Goal: Information Seeking & Learning: Find specific fact

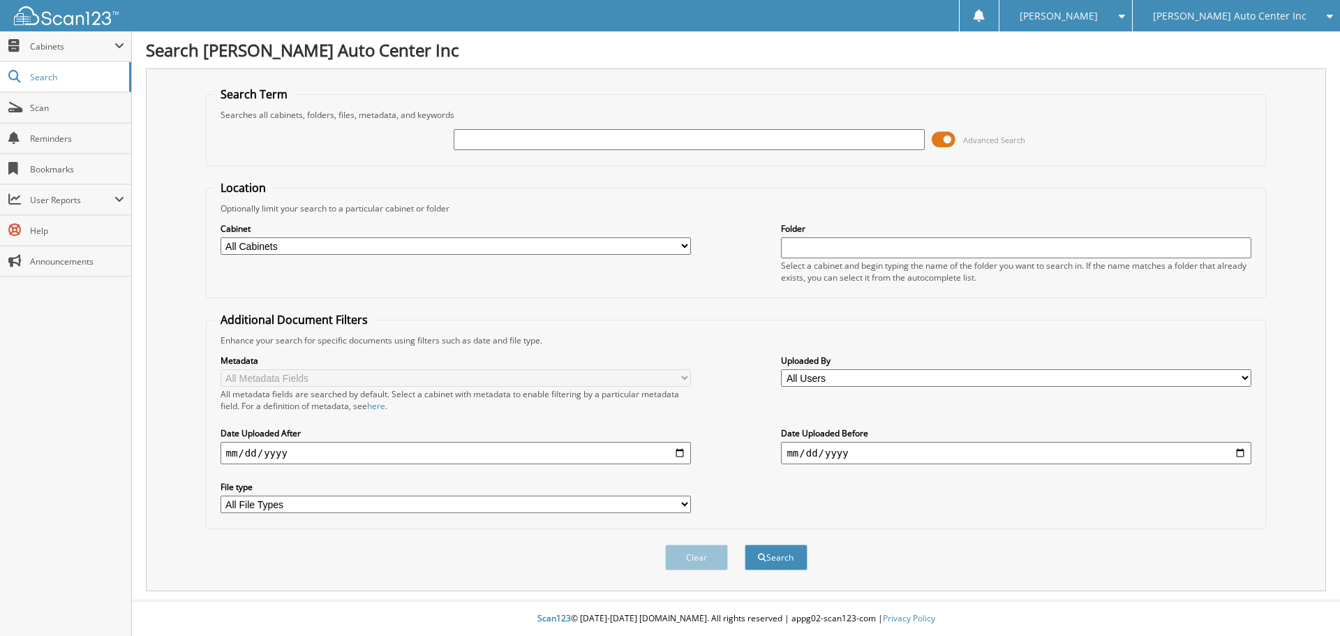
click at [547, 136] on input "text" at bounding box center [689, 139] width 470 height 21
type input "199600"
click at [745, 544] on button "Search" at bounding box center [776, 557] width 63 height 26
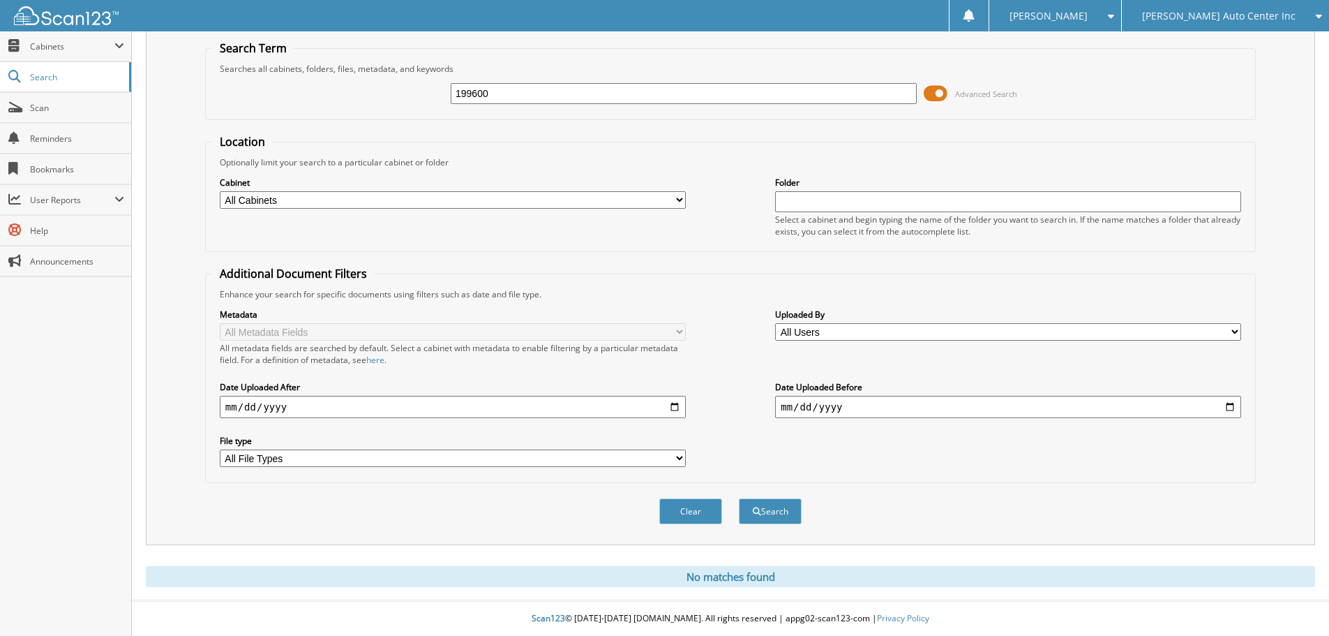
click at [546, 100] on input "199600" at bounding box center [684, 93] width 466 height 21
type input "199634"
click at [739, 498] on button "Search" at bounding box center [770, 511] width 63 height 26
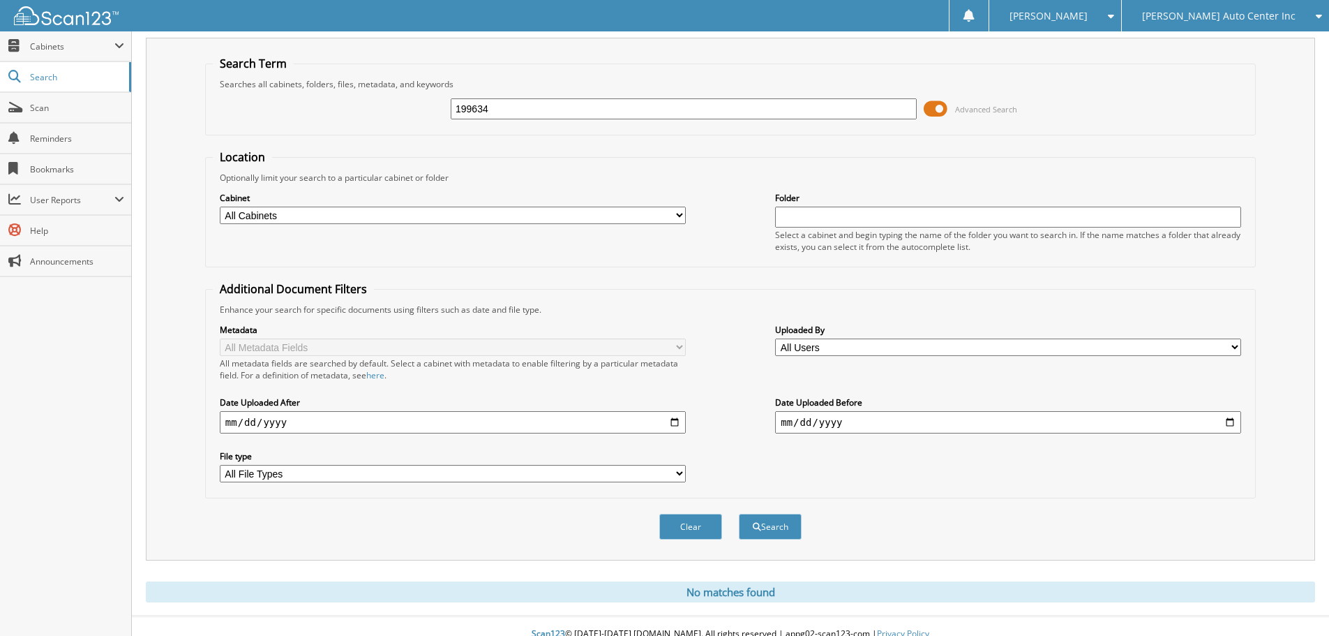
scroll to position [47, 0]
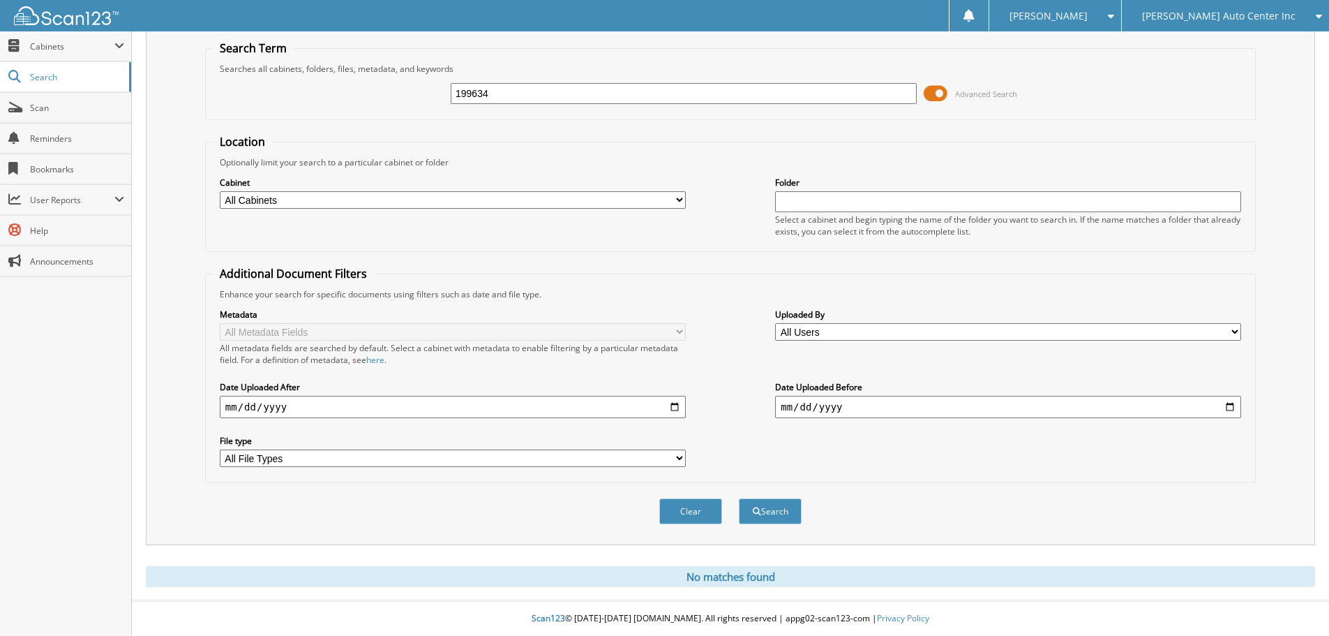
click at [555, 101] on input "199634" at bounding box center [684, 93] width 466 height 21
click at [555, 100] on input "199634" at bounding box center [684, 93] width 466 height 21
type input "199740"
click at [739, 498] on button "Search" at bounding box center [770, 511] width 63 height 26
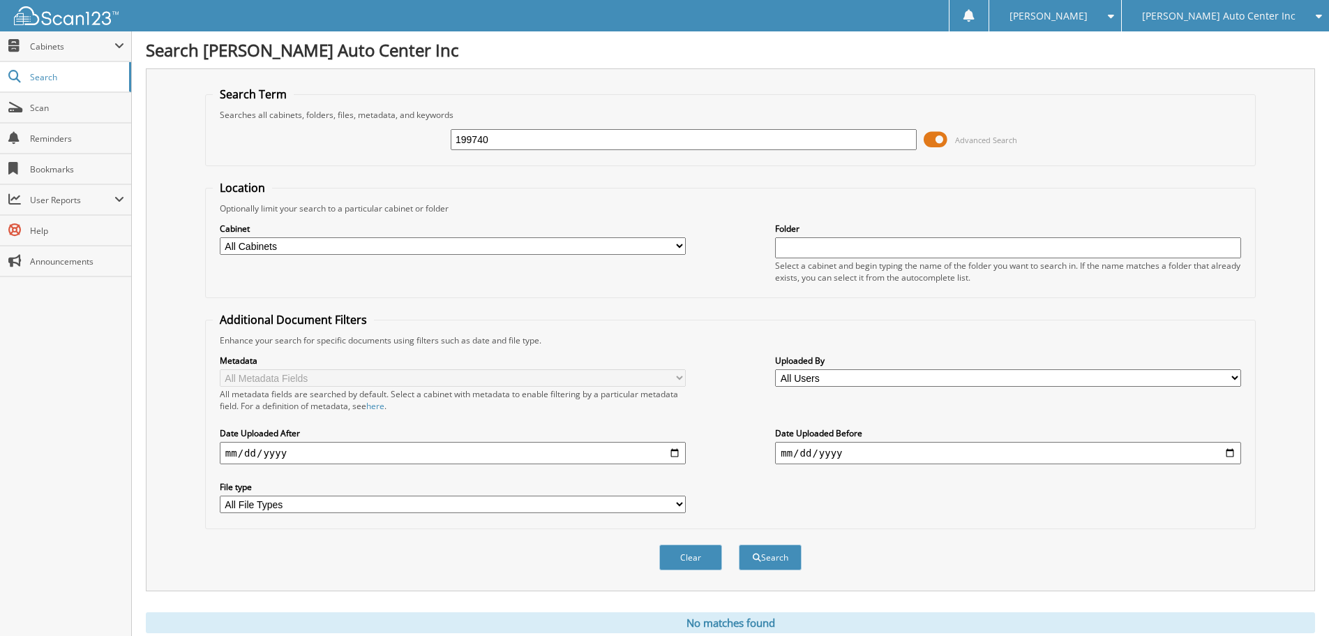
click at [634, 147] on input "199740" at bounding box center [684, 139] width 466 height 21
click at [635, 144] on input "199740" at bounding box center [684, 139] width 466 height 21
click at [639, 139] on input "199740" at bounding box center [684, 139] width 466 height 21
type input "199868"
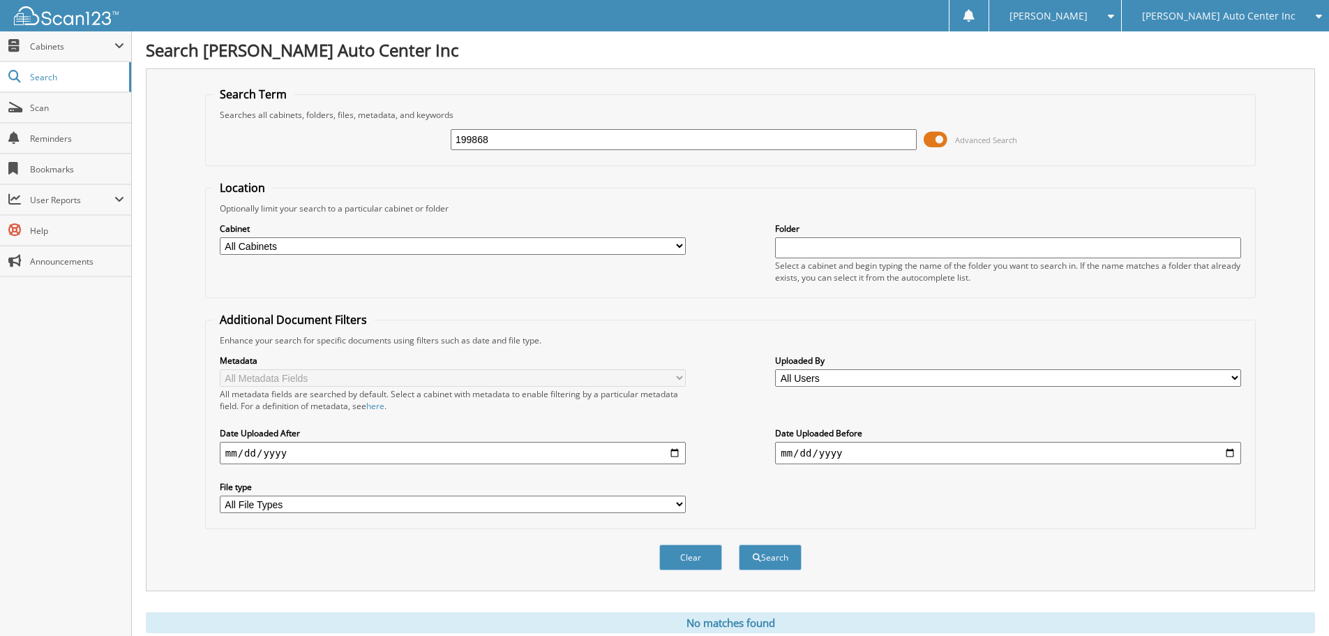
click at [739, 544] on button "Search" at bounding box center [770, 557] width 63 height 26
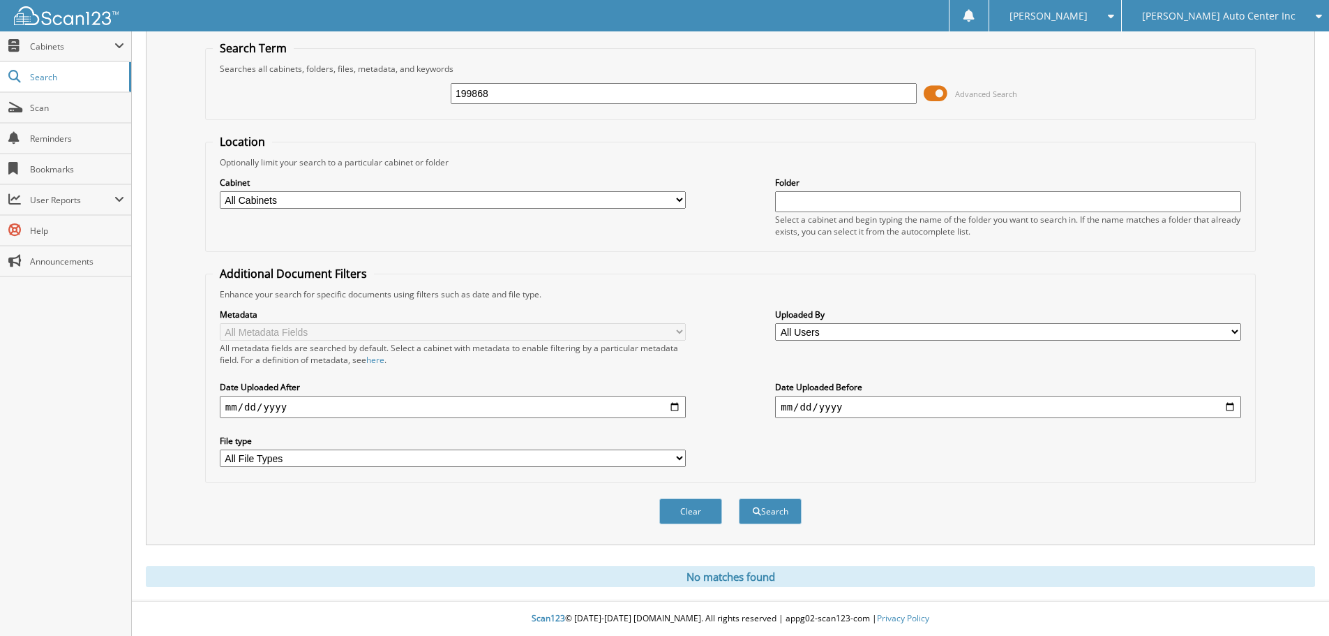
click at [581, 94] on input "199868" at bounding box center [684, 93] width 466 height 21
click at [579, 94] on input "199868" at bounding box center [684, 93] width 466 height 21
type input "200000"
click at [739, 498] on button "Search" at bounding box center [770, 511] width 63 height 26
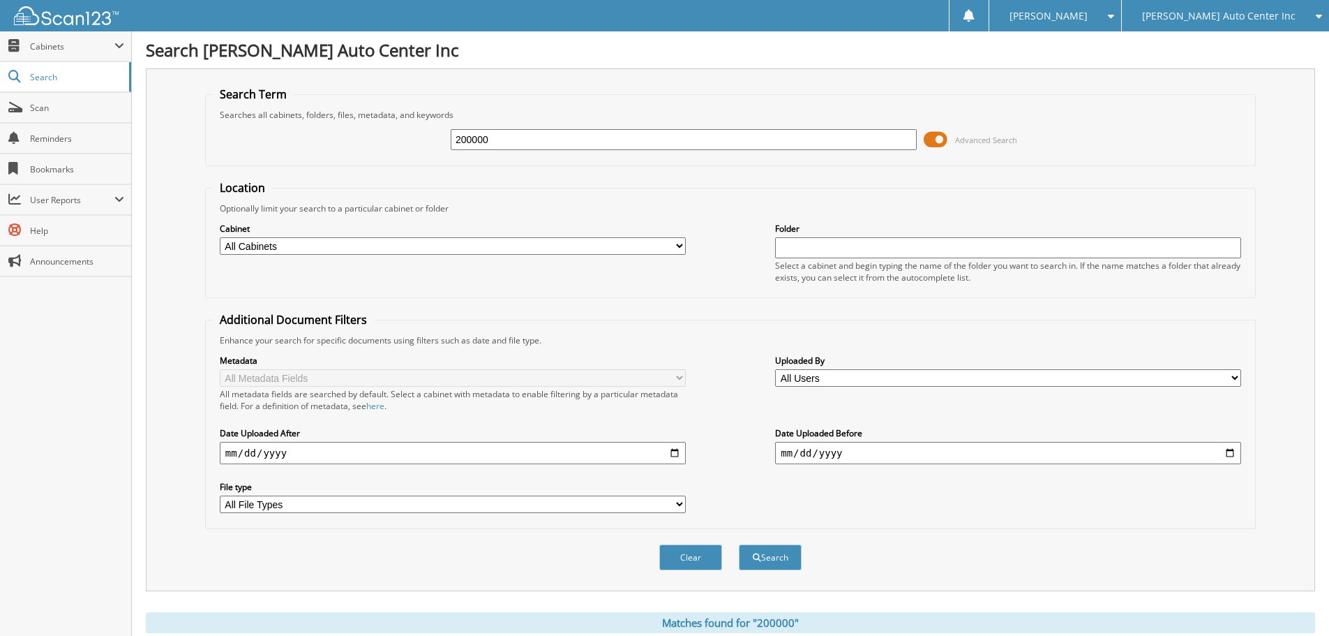
scroll to position [144, 0]
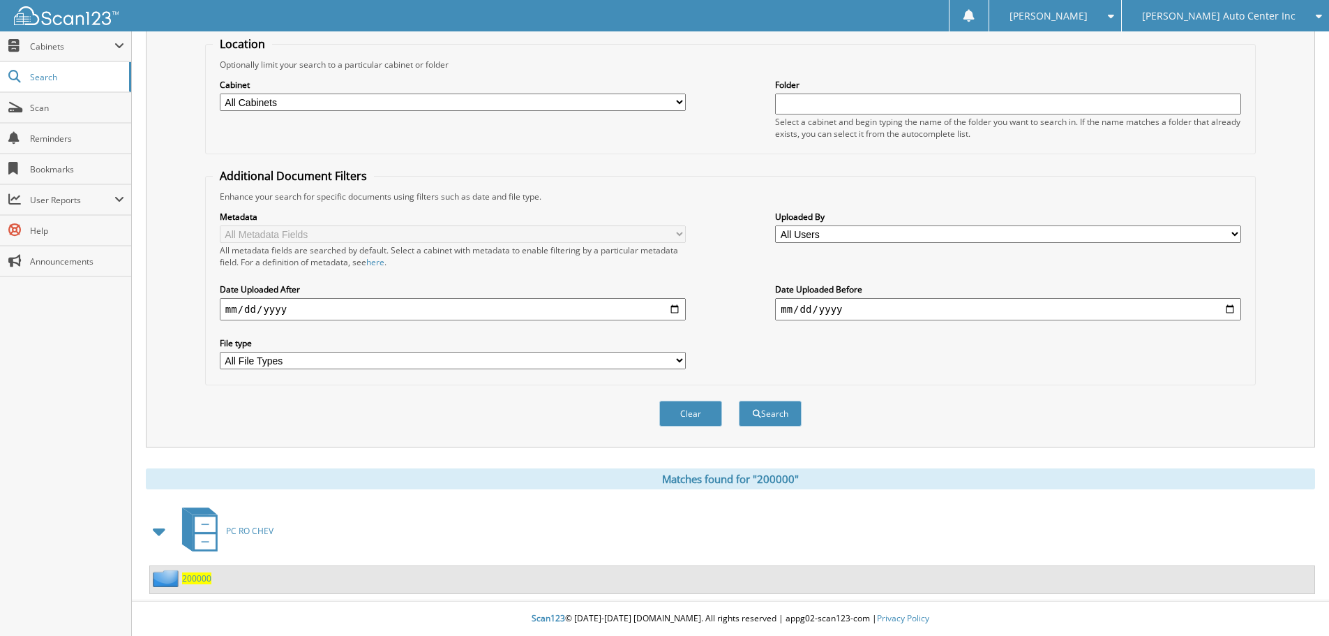
click at [201, 579] on span "200000" at bounding box center [196, 578] width 29 height 12
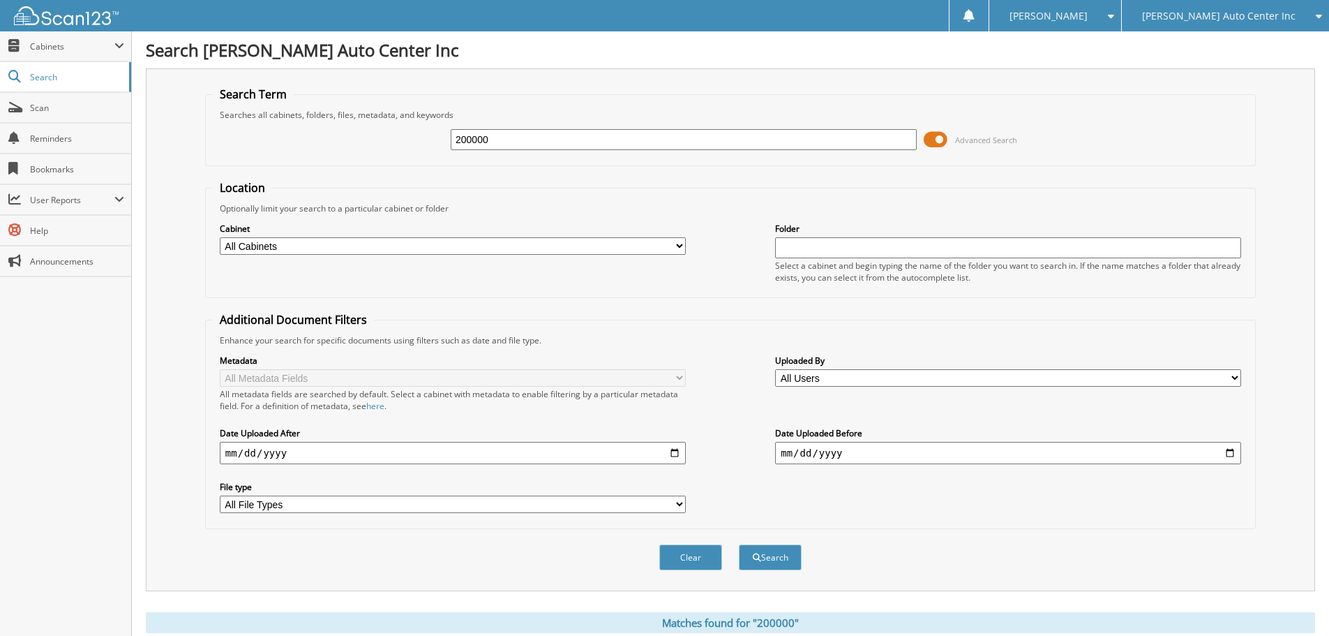
click at [625, 138] on input "200000" at bounding box center [684, 139] width 466 height 21
type input "200066"
click at [739, 544] on button "Search" at bounding box center [770, 557] width 63 height 26
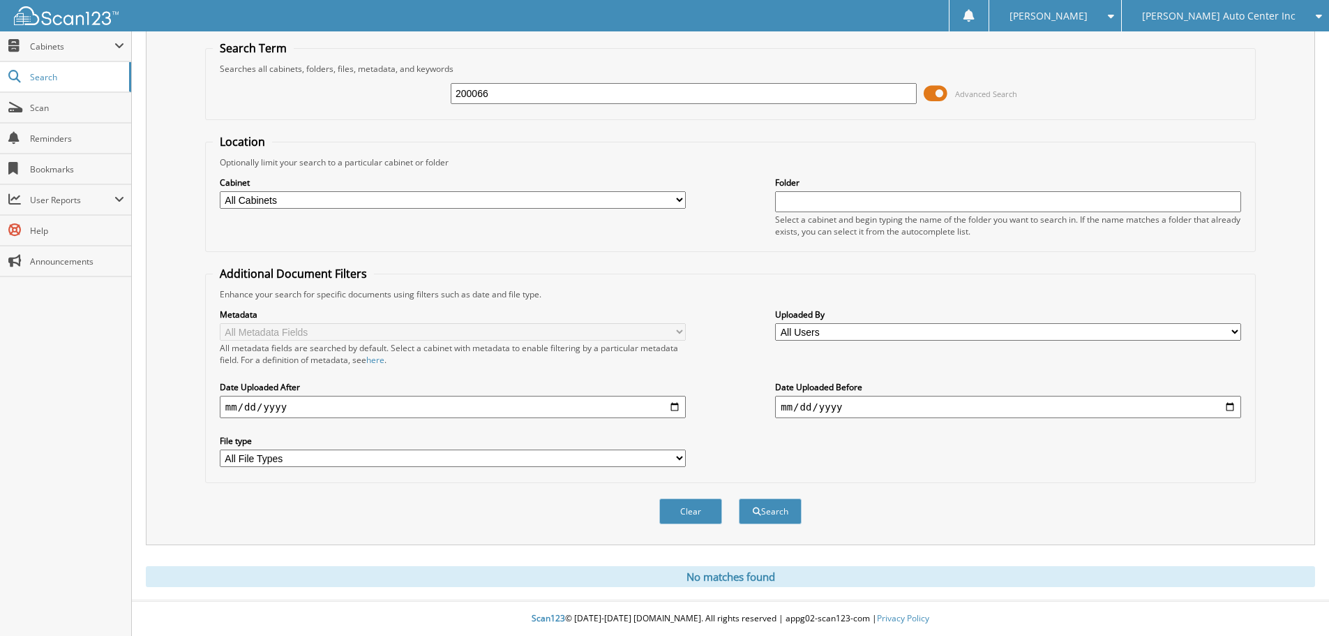
click at [535, 95] on input "200066" at bounding box center [684, 93] width 466 height 21
type input "200072"
click at [739, 498] on button "Search" at bounding box center [770, 511] width 63 height 26
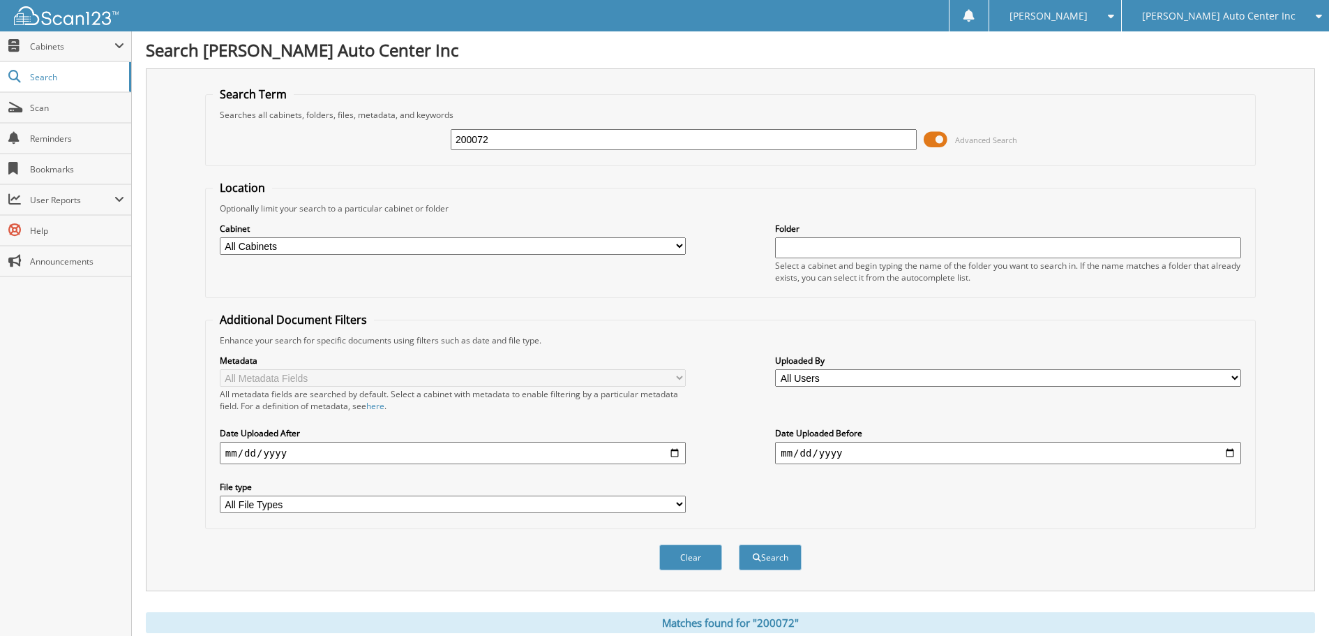
click at [552, 135] on input "200072" at bounding box center [684, 139] width 466 height 21
type input "200080"
click at [739, 544] on button "Search" at bounding box center [770, 557] width 63 height 26
click at [599, 131] on input "200080" at bounding box center [684, 139] width 466 height 21
type input "200090"
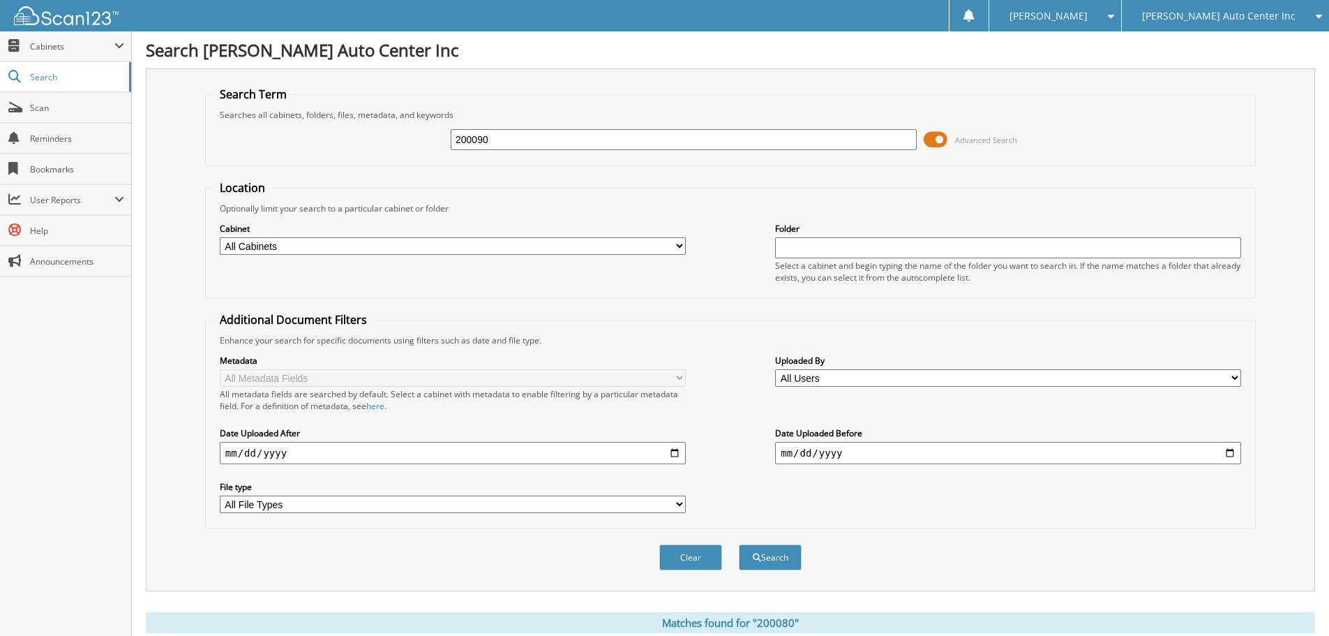
click at [739, 544] on button "Search" at bounding box center [770, 557] width 63 height 26
drag, startPoint x: 596, startPoint y: 162, endPoint x: 594, endPoint y: 154, distance: 8.0
click at [596, 161] on fieldset "Search Term Searches all cabinets, folders, files, metadata, and keywords 20009…" at bounding box center [730, 127] width 1051 height 80
click at [593, 145] on input "200090" at bounding box center [684, 139] width 466 height 21
type input "200092"
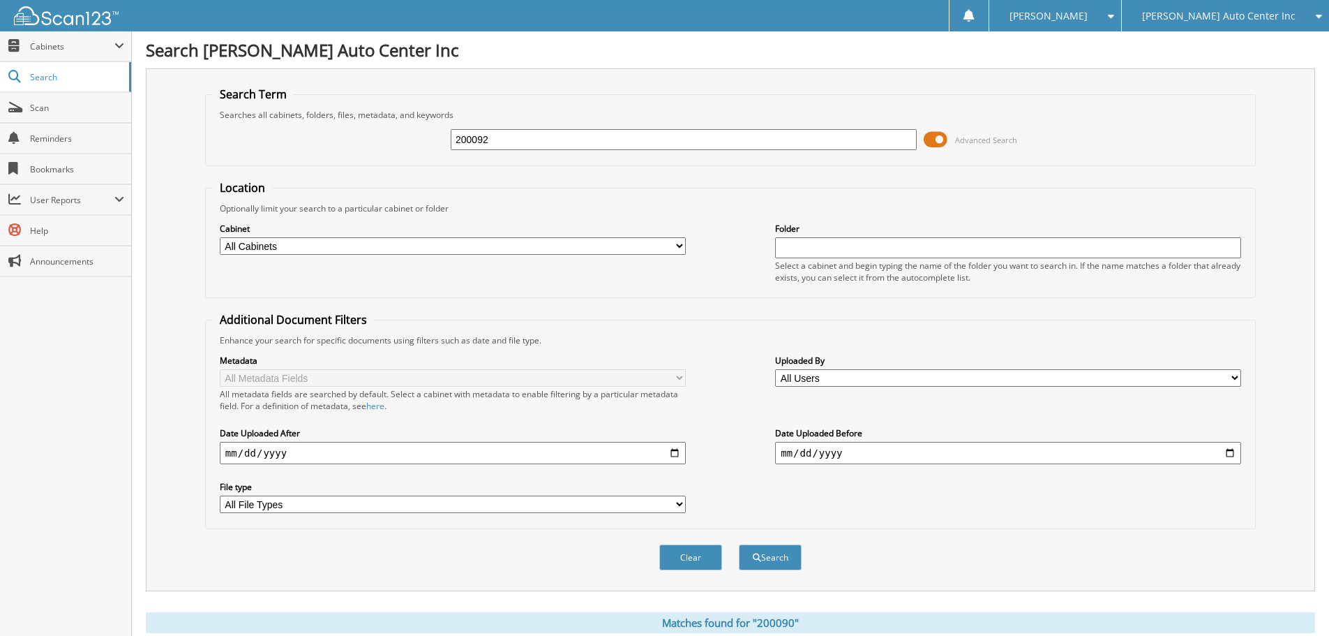
click at [739, 544] on button "Search" at bounding box center [770, 557] width 63 height 26
drag, startPoint x: 528, startPoint y: 138, endPoint x: 486, endPoint y: 140, distance: 41.2
click at [486, 140] on input "200092" at bounding box center [684, 139] width 466 height 21
type input "200103"
click at [739, 544] on button "Search" at bounding box center [770, 557] width 63 height 26
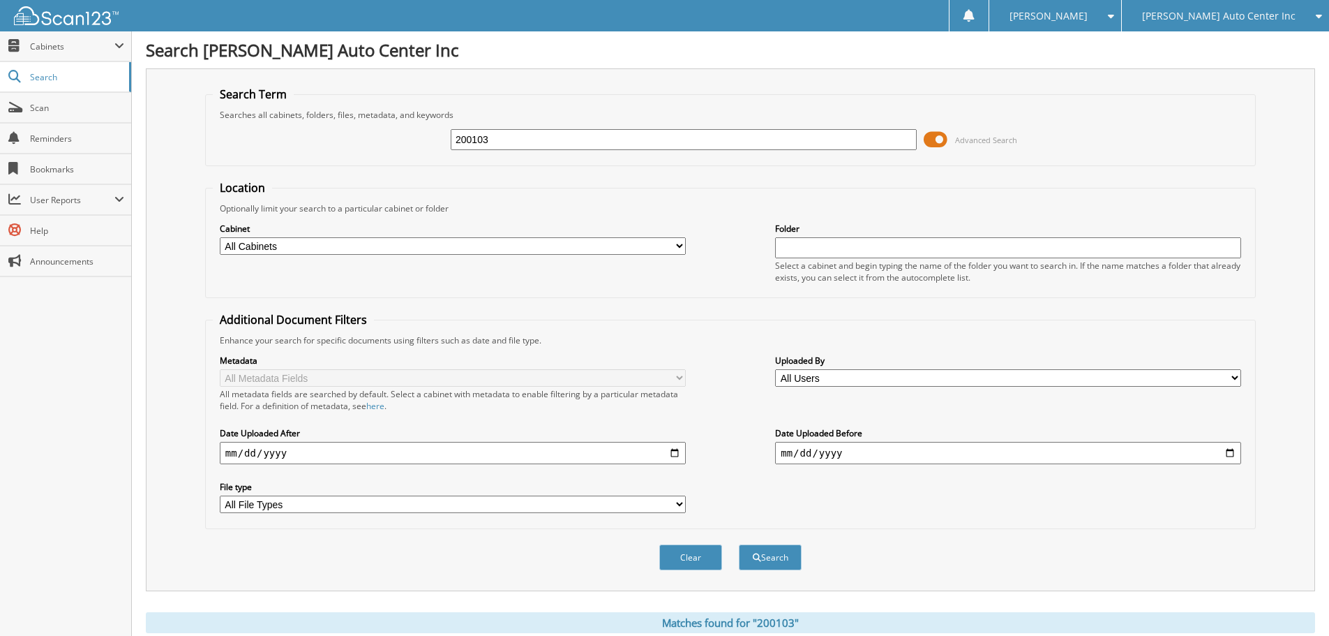
click at [597, 128] on div "200103" at bounding box center [684, 140] width 466 height 24
click at [605, 139] on input "200103" at bounding box center [684, 139] width 466 height 21
type input "200114"
click at [739, 544] on button "Search" at bounding box center [770, 557] width 63 height 26
click at [524, 142] on input "200114" at bounding box center [684, 139] width 466 height 21
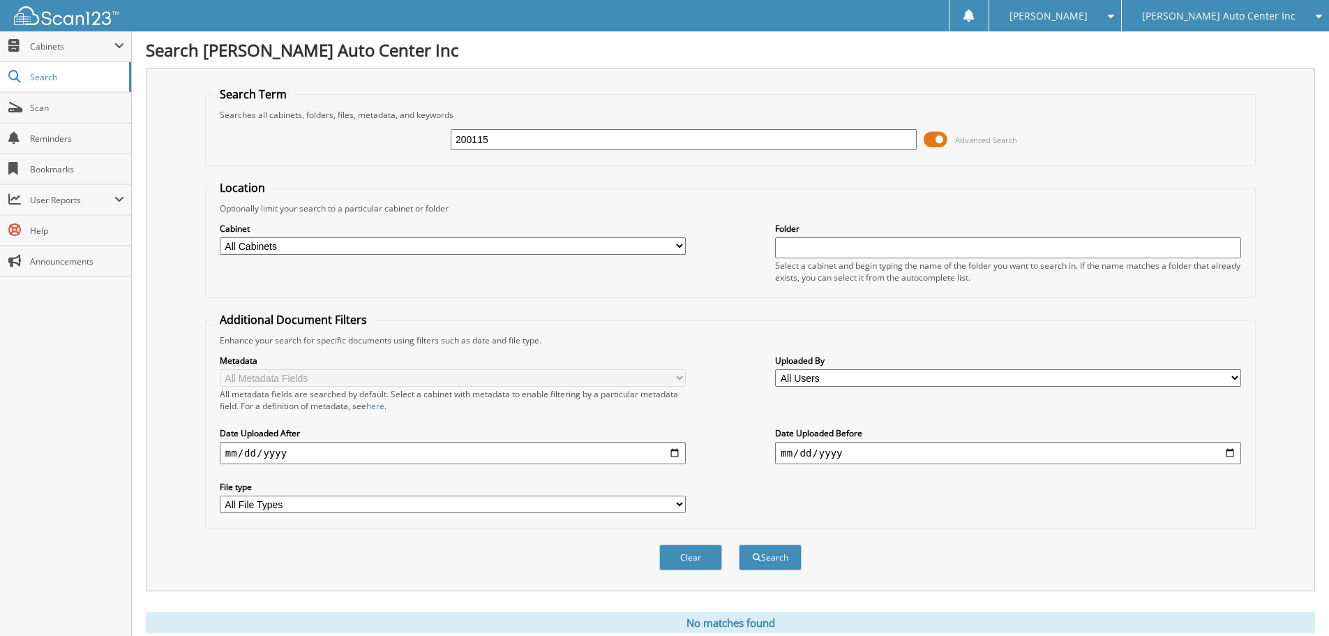
type input "200115"
click at [739, 544] on button "Search" at bounding box center [770, 557] width 63 height 26
click at [536, 142] on input "200115" at bounding box center [684, 139] width 466 height 21
type input "200119"
click at [739, 544] on button "Search" at bounding box center [770, 557] width 63 height 26
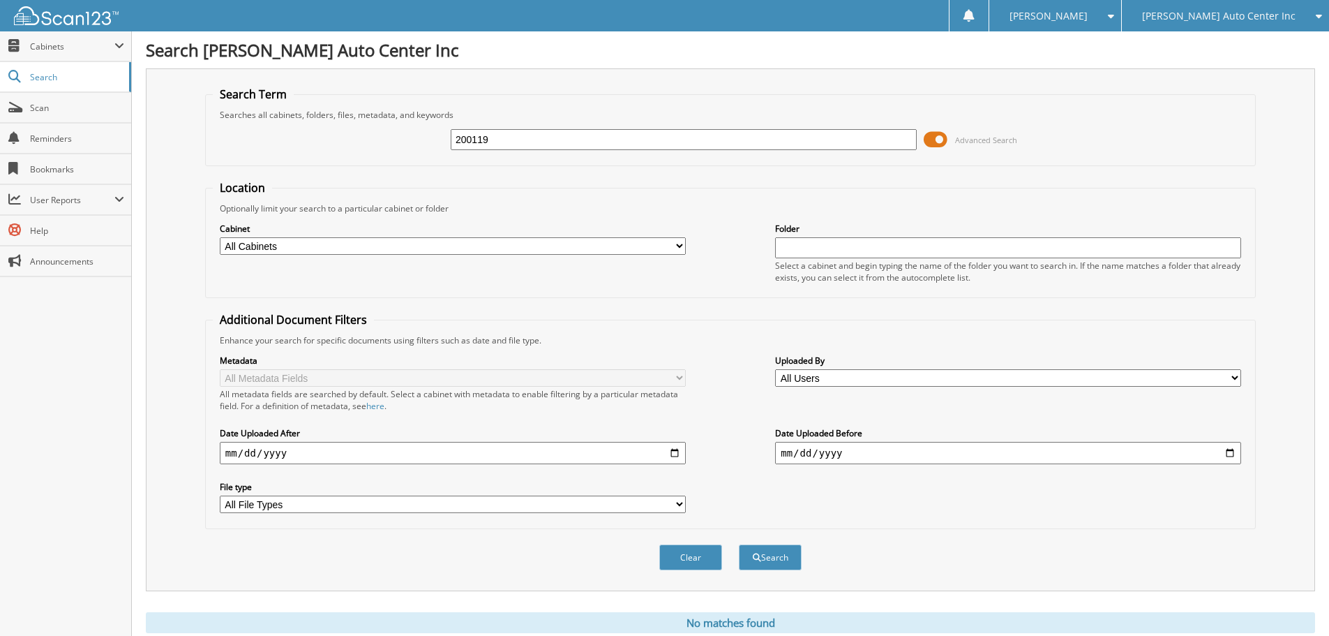
click at [514, 133] on input "200119" at bounding box center [684, 139] width 466 height 21
type input "200129"
click at [739, 544] on button "Search" at bounding box center [770, 557] width 63 height 26
click at [514, 135] on input "200129" at bounding box center [684, 139] width 466 height 21
type input "200130"
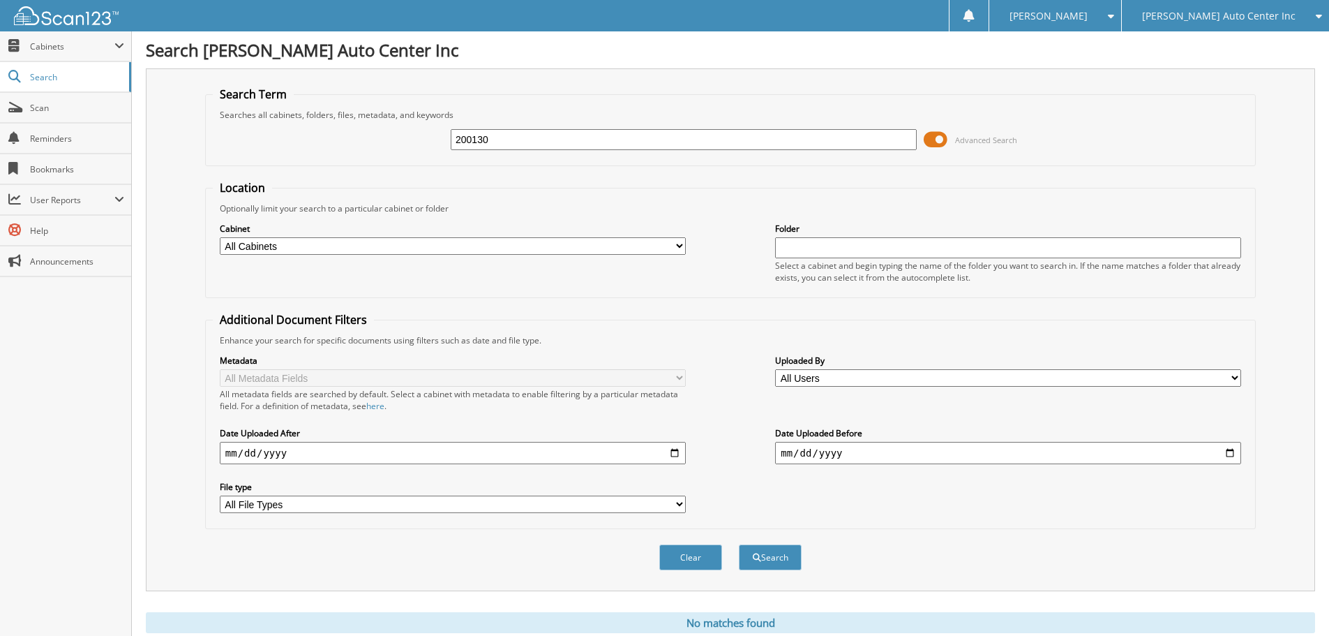
click at [739, 544] on button "Search" at bounding box center [770, 557] width 63 height 26
click at [528, 137] on input "200130" at bounding box center [684, 139] width 466 height 21
type input "155940"
click at [739, 544] on button "Search" at bounding box center [770, 557] width 63 height 26
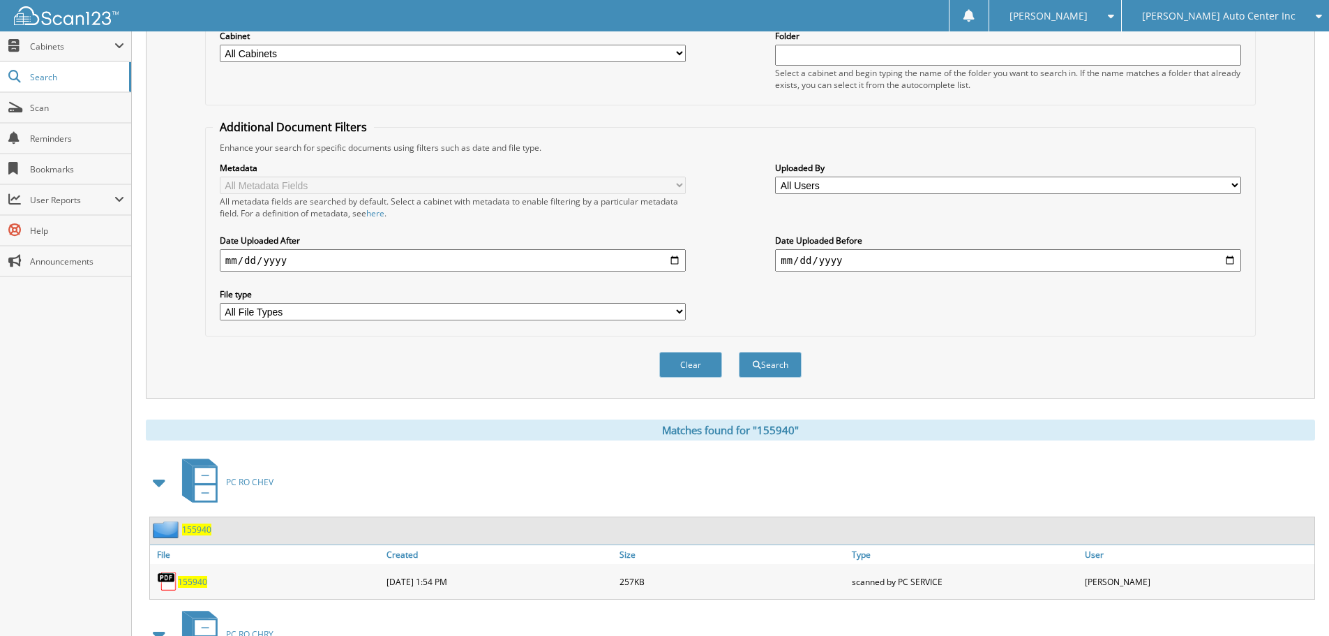
scroll to position [70, 0]
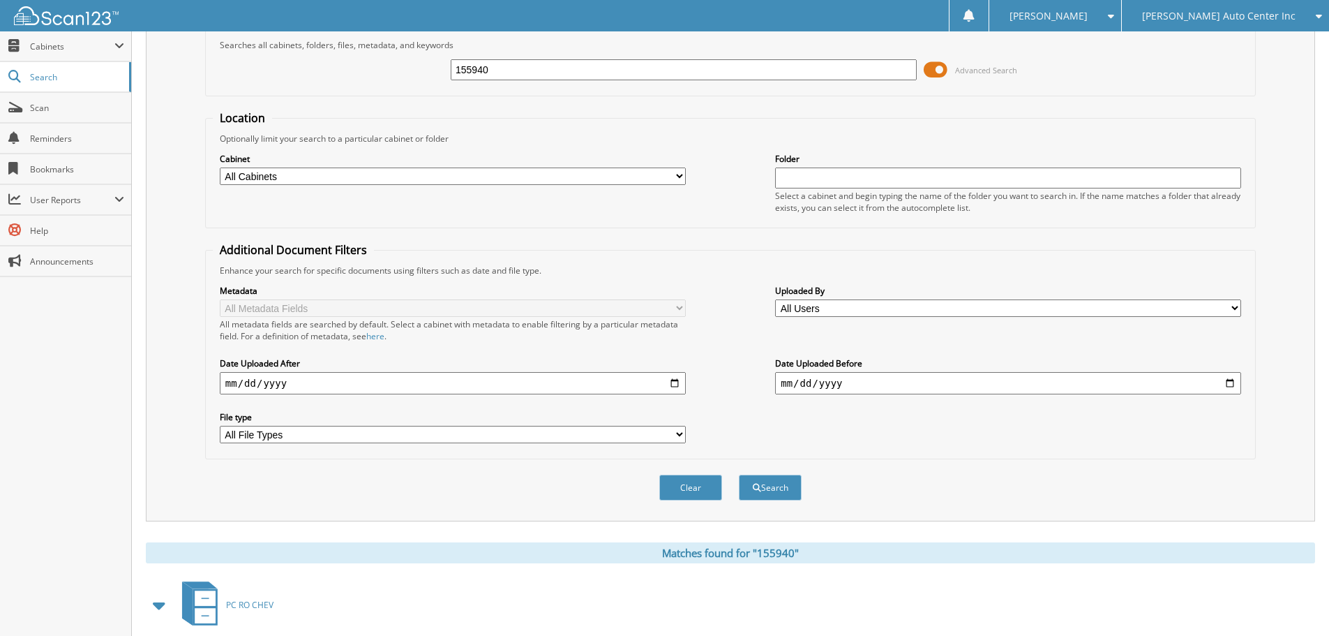
click at [546, 73] on input "155940" at bounding box center [684, 69] width 466 height 21
type input "156094"
click at [739, 475] on button "Search" at bounding box center [770, 488] width 63 height 26
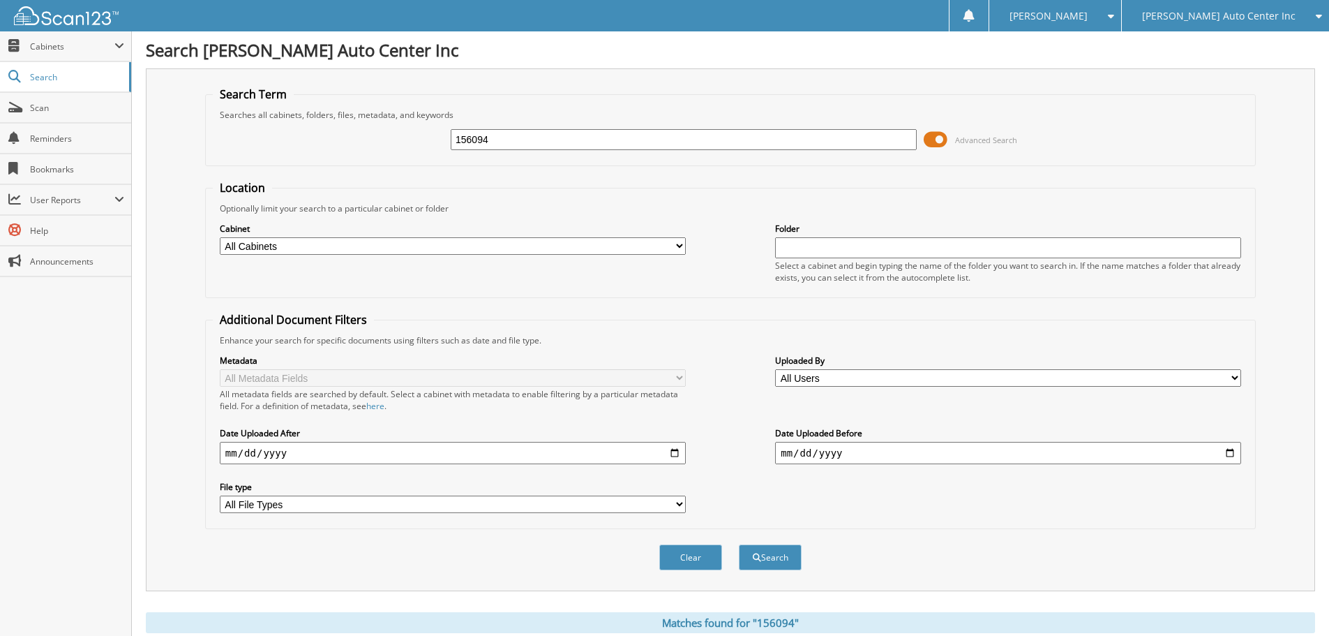
click at [502, 139] on input "156094" at bounding box center [684, 139] width 466 height 21
type input "156188"
click at [739, 544] on button "Search" at bounding box center [770, 557] width 63 height 26
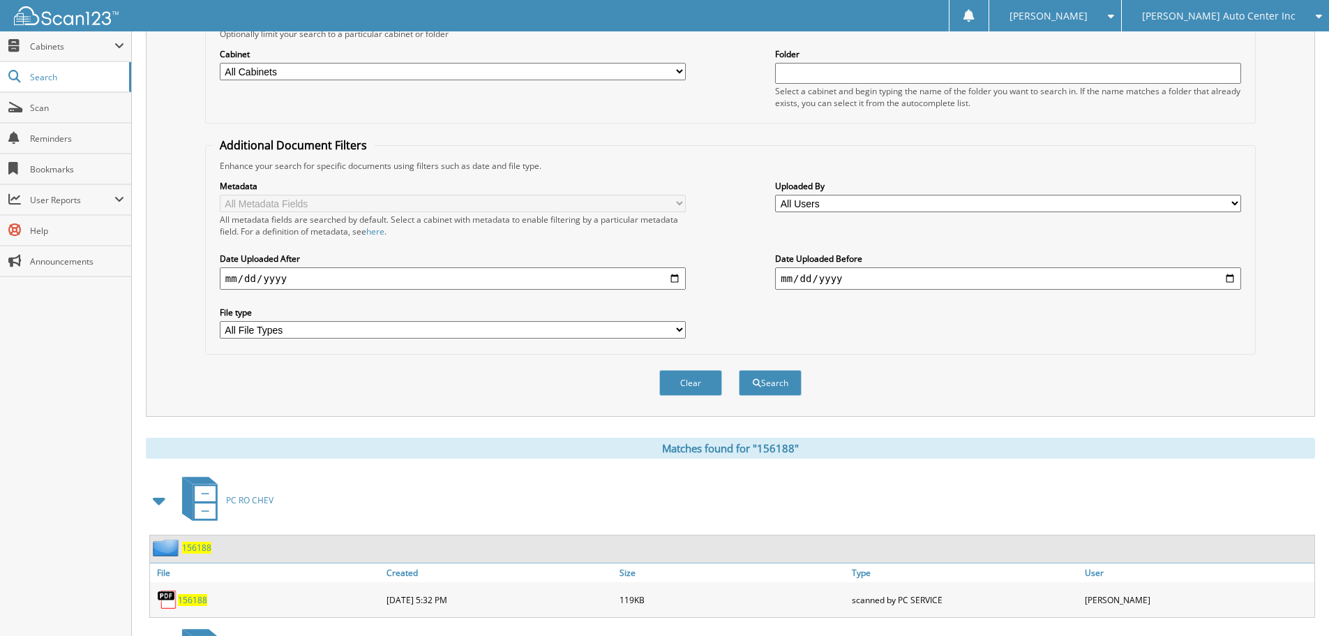
scroll to position [17, 0]
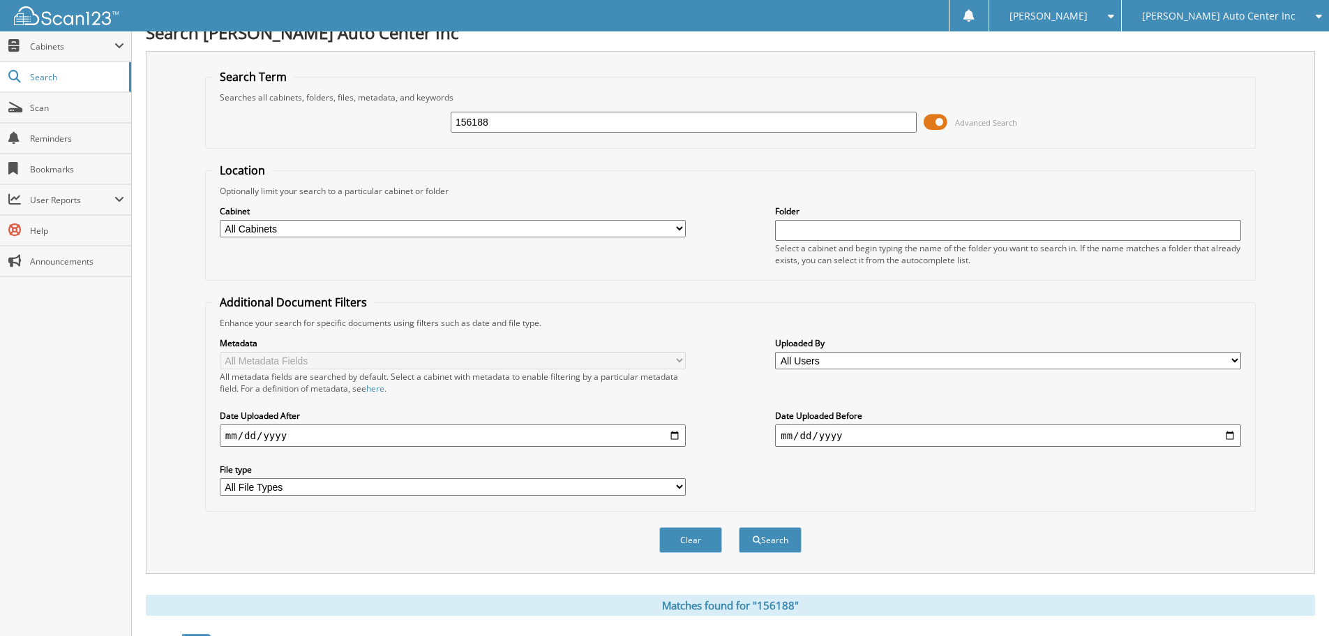
click at [535, 129] on input "156188" at bounding box center [684, 122] width 466 height 21
type input "156209"
click at [739, 527] on button "Search" at bounding box center [770, 540] width 63 height 26
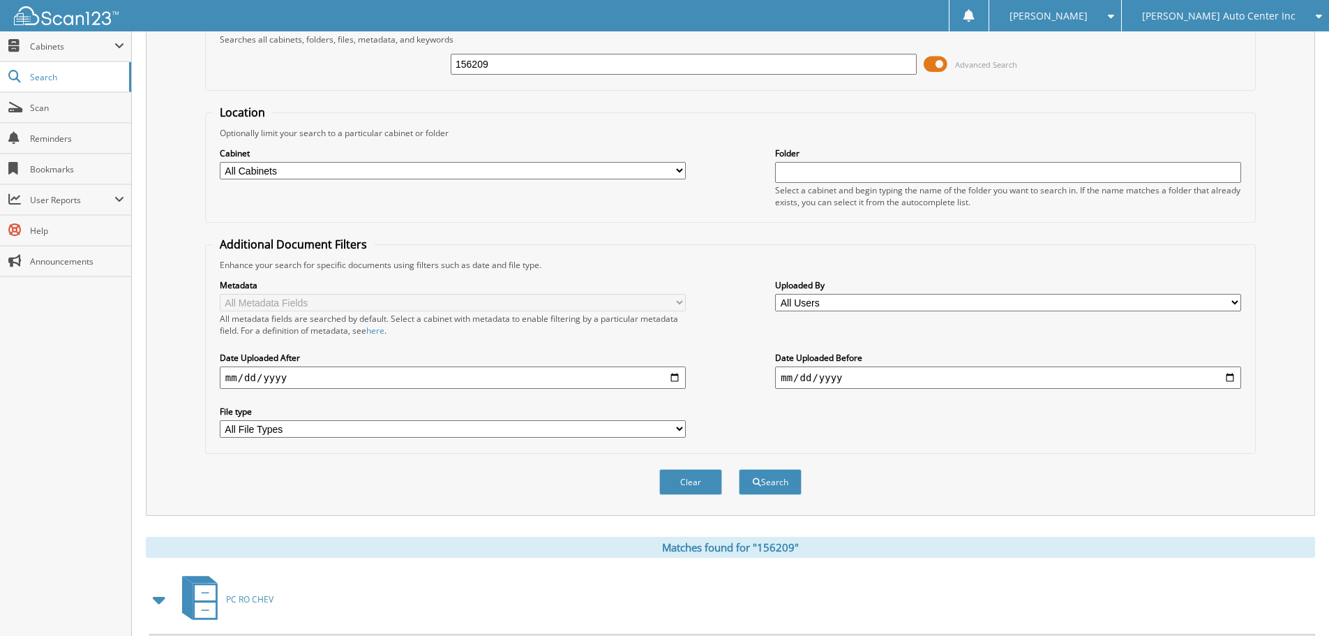
scroll to position [70, 0]
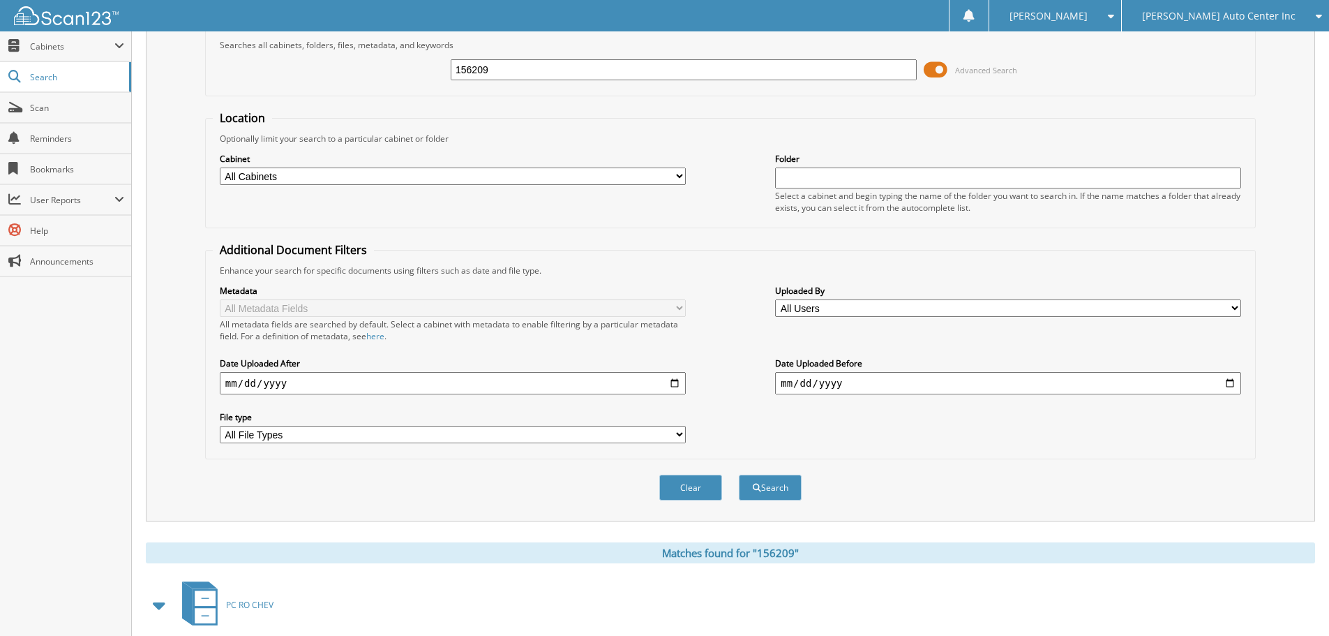
click at [531, 66] on input "156209" at bounding box center [684, 69] width 466 height 21
type input "156243"
click at [739, 475] on button "Search" at bounding box center [770, 488] width 63 height 26
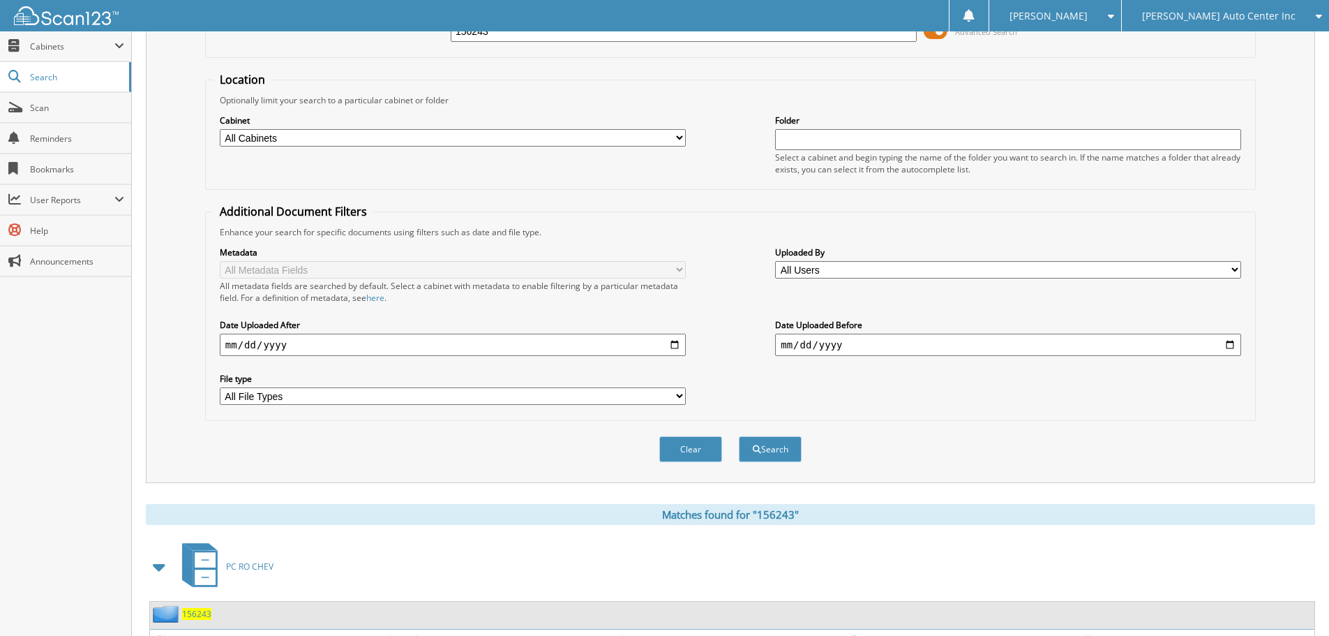
scroll to position [17, 0]
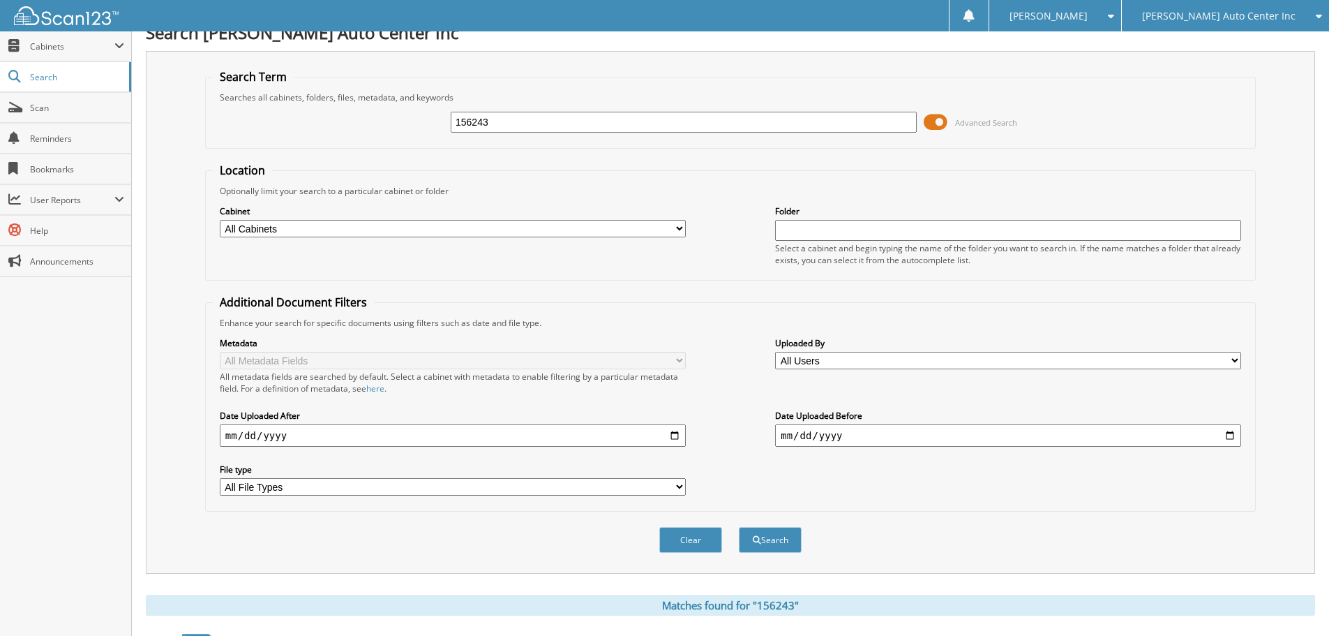
click at [550, 128] on input "156243" at bounding box center [684, 122] width 466 height 21
type input "156245"
click at [739, 527] on button "Search" at bounding box center [770, 540] width 63 height 26
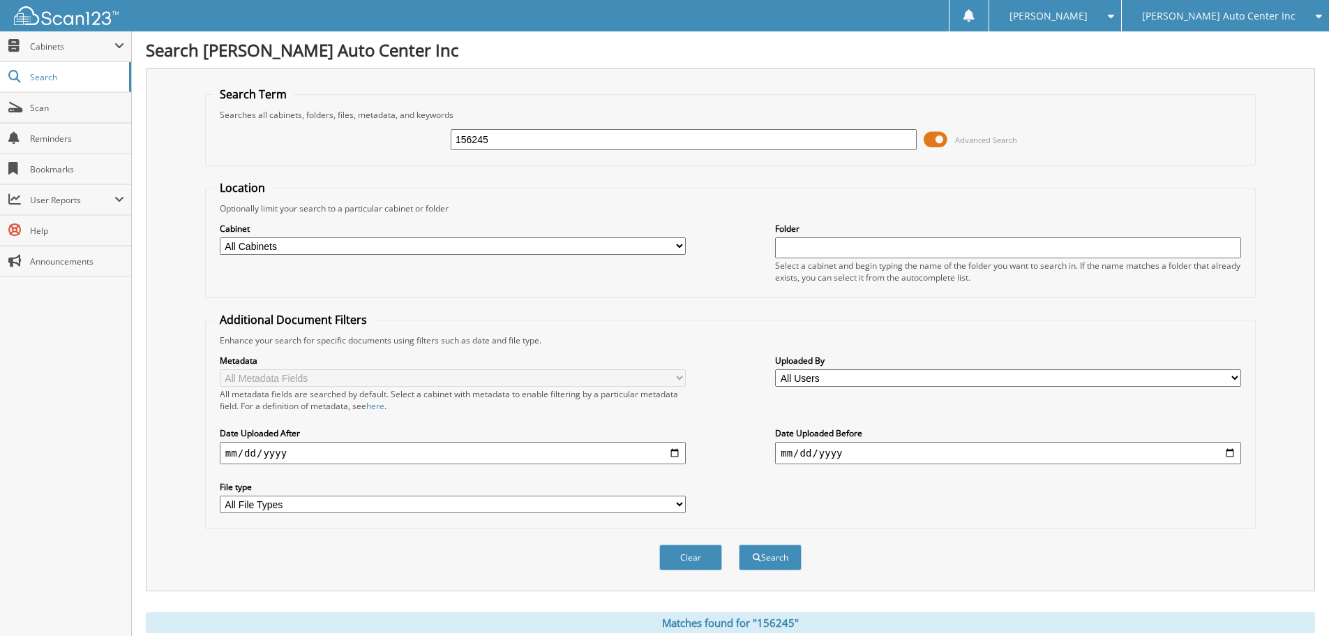
click at [513, 142] on input "156245" at bounding box center [684, 139] width 466 height 21
type input "156258"
click at [739, 544] on button "Search" at bounding box center [770, 557] width 63 height 26
click at [623, 132] on input "156258" at bounding box center [684, 139] width 466 height 21
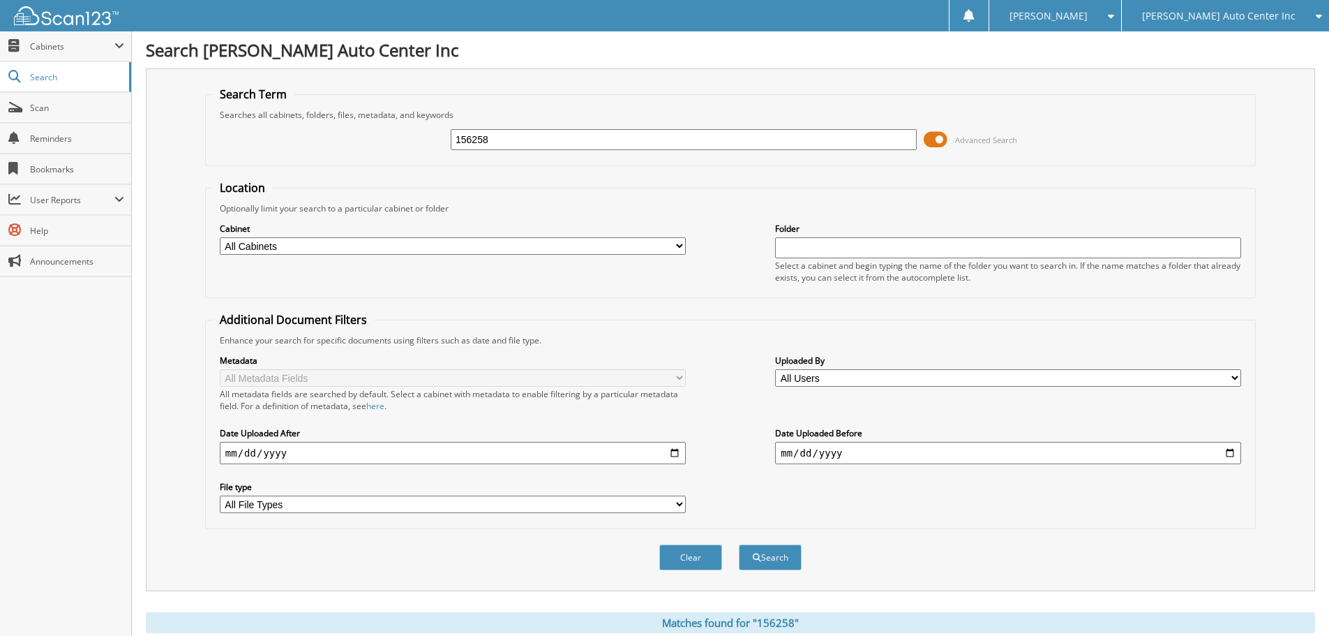
click at [623, 132] on input "156258" at bounding box center [684, 139] width 466 height 21
type input "200114"
click at [739, 544] on button "Search" at bounding box center [770, 557] width 63 height 26
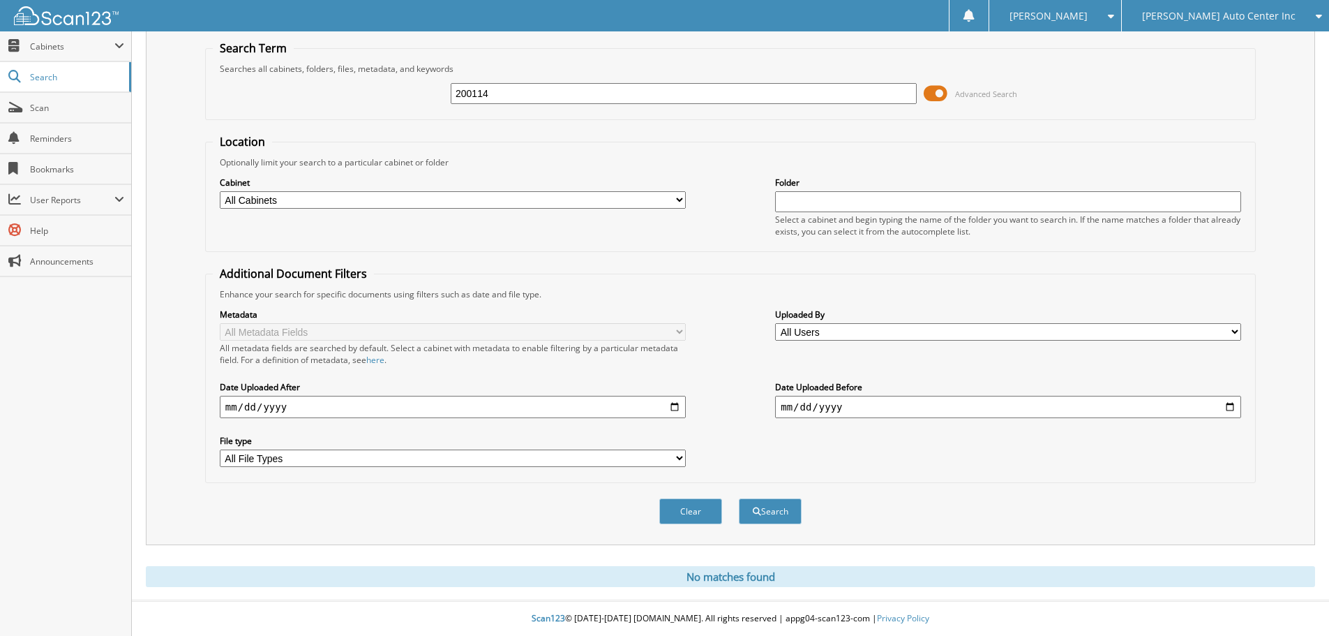
click at [556, 94] on input "200114" at bounding box center [684, 93] width 466 height 21
type input "200115"
click at [739, 498] on button "Search" at bounding box center [770, 511] width 63 height 26
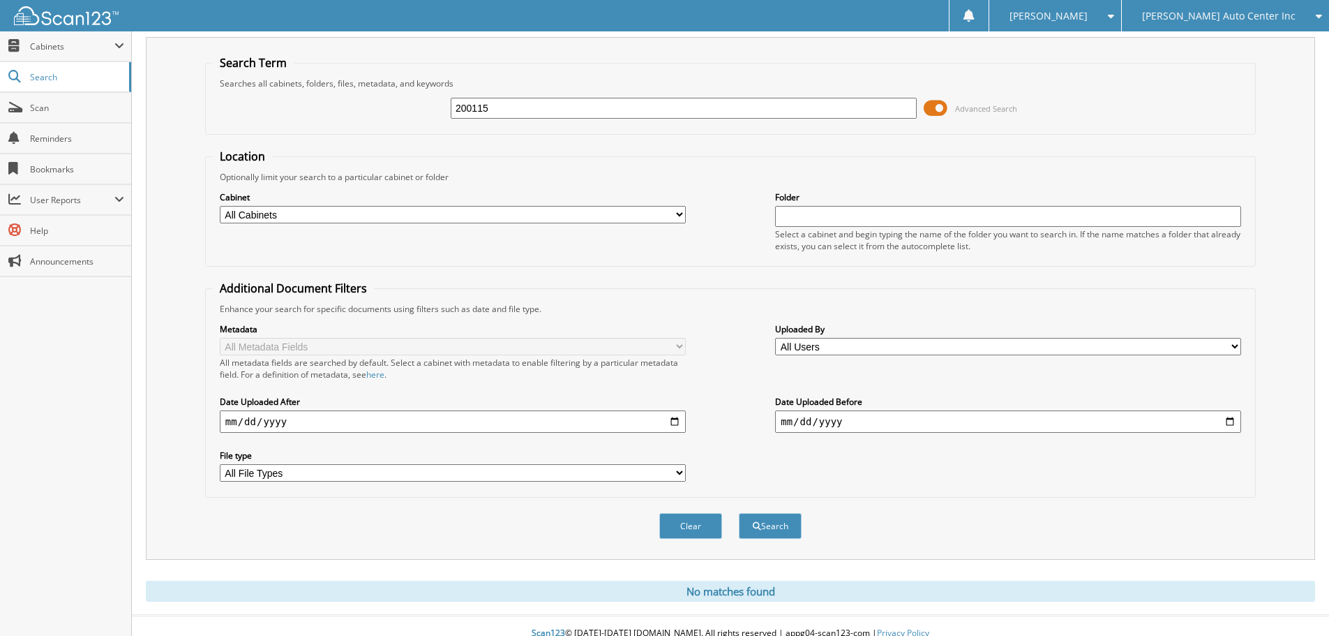
scroll to position [47, 0]
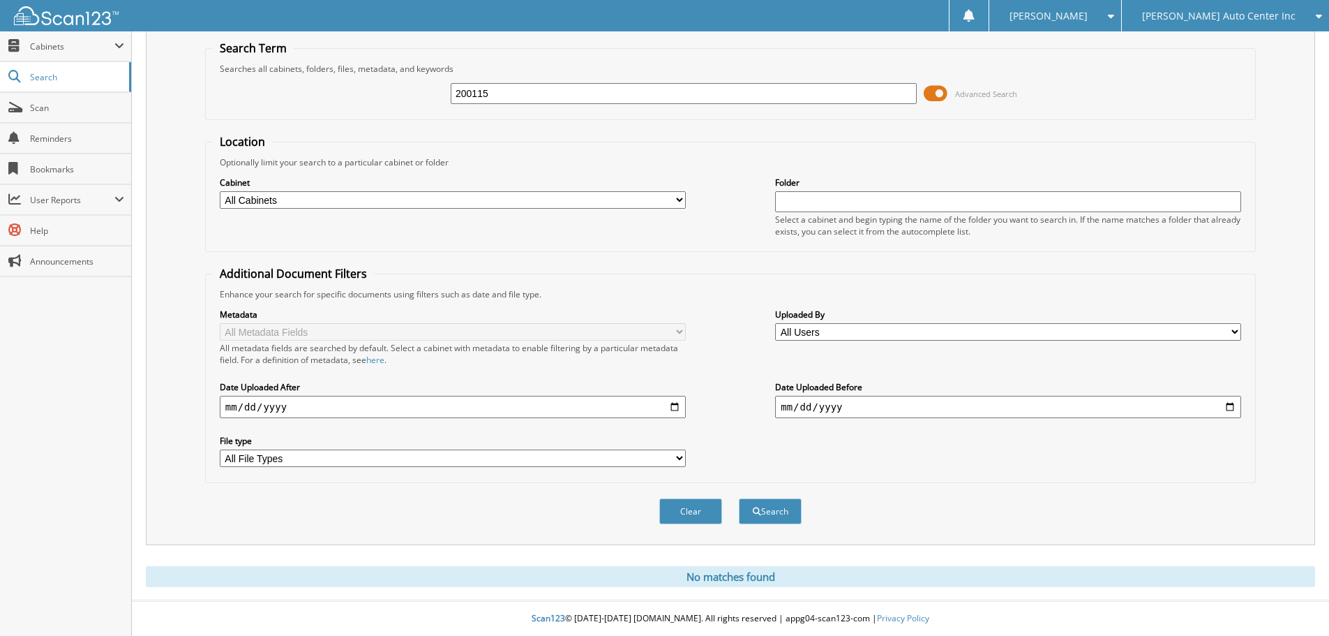
click at [590, 92] on input "200115" at bounding box center [684, 93] width 466 height 21
type input "200119"
click at [739, 498] on button "Search" at bounding box center [770, 511] width 63 height 26
click at [509, 91] on input "200119" at bounding box center [684, 93] width 466 height 21
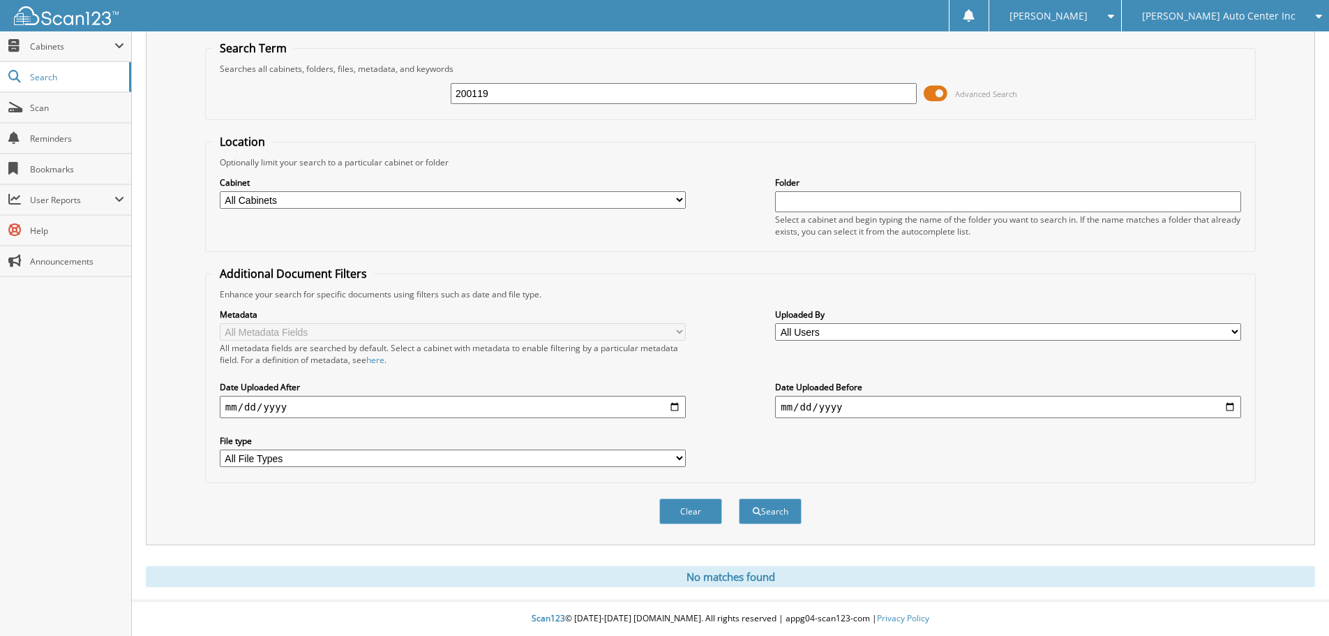
click at [509, 91] on input "200119" at bounding box center [684, 93] width 466 height 21
type input "200129"
click at [739, 498] on button "Search" at bounding box center [770, 511] width 63 height 26
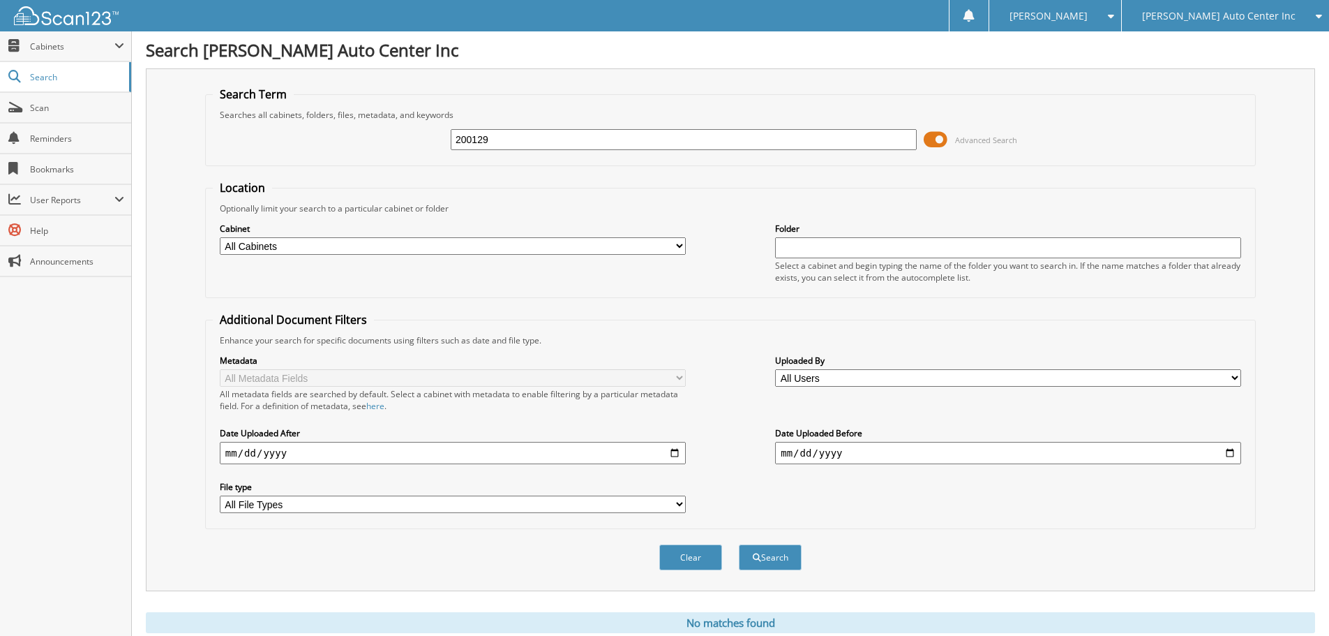
click at [535, 141] on input "200129" at bounding box center [684, 139] width 466 height 21
type input "200130"
click at [739, 544] on button "Search" at bounding box center [770, 557] width 63 height 26
